Goal: Task Accomplishment & Management: Manage account settings

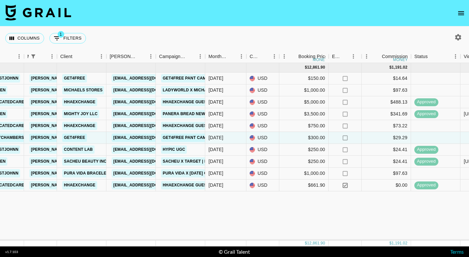
scroll to position [0, 163]
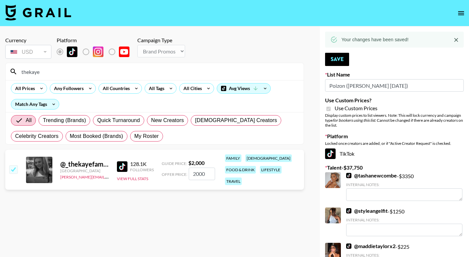
select select "Brand"
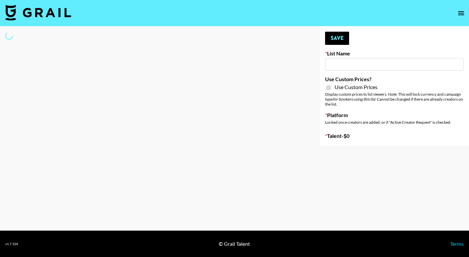
type input "Poizon IG (26th Sept)"
checkbox input "true"
select select "Brand"
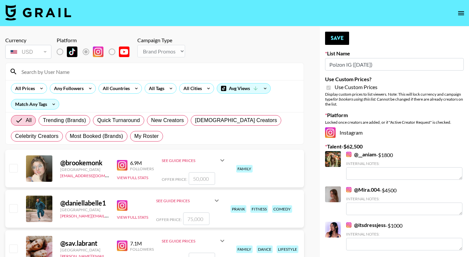
click at [146, 74] on input at bounding box center [158, 71] width 282 height 11
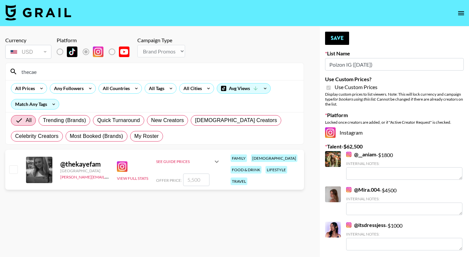
drag, startPoint x: 146, startPoint y: 74, endPoint x: 14, endPoint y: 169, distance: 162.3
click at [14, 169] on section "Currency USD USD ​ Platform Campaign Type Choose Type... Song Promos Brand Prom…" at bounding box center [154, 134] width 299 height 204
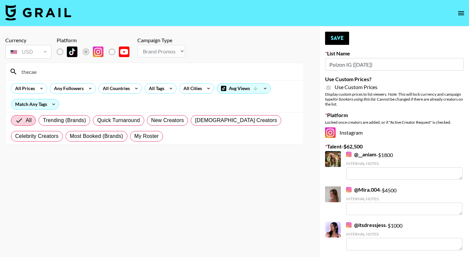
click at [54, 70] on input "thecae" at bounding box center [158, 71] width 282 height 11
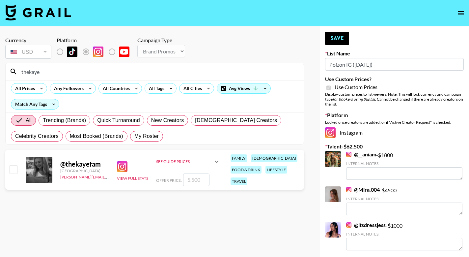
type input "thekaye"
click at [10, 169] on input "checkbox" at bounding box center [13, 169] width 8 height 8
checkbox input "true"
drag, startPoint x: 204, startPoint y: 176, endPoint x: 167, endPoint y: 177, distance: 37.5
click at [168, 176] on div "Offer Price: 5500" at bounding box center [188, 179] width 65 height 13
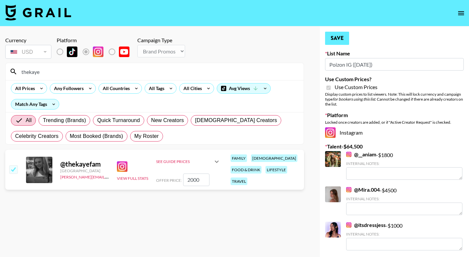
type input "2000"
click at [344, 37] on button "Save" at bounding box center [337, 38] width 24 height 13
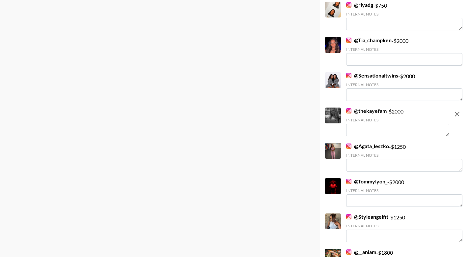
scroll to position [379, 0]
